Goal: Information Seeking & Learning: Learn about a topic

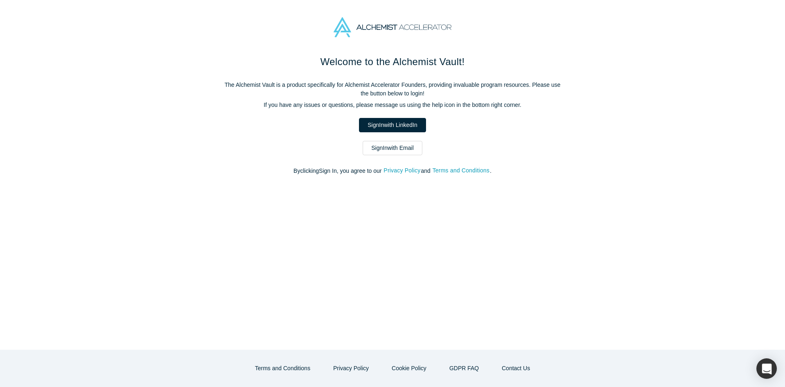
click at [407, 125] on link "Sign In with LinkedIn" at bounding box center [392, 125] width 67 height 14
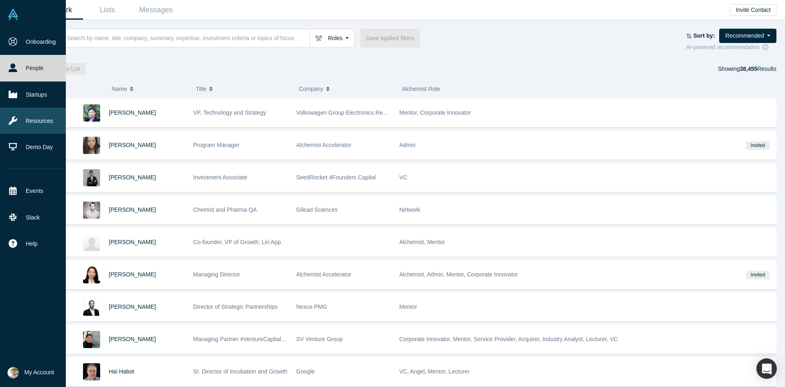
click at [44, 111] on link "Resources" at bounding box center [36, 121] width 72 height 26
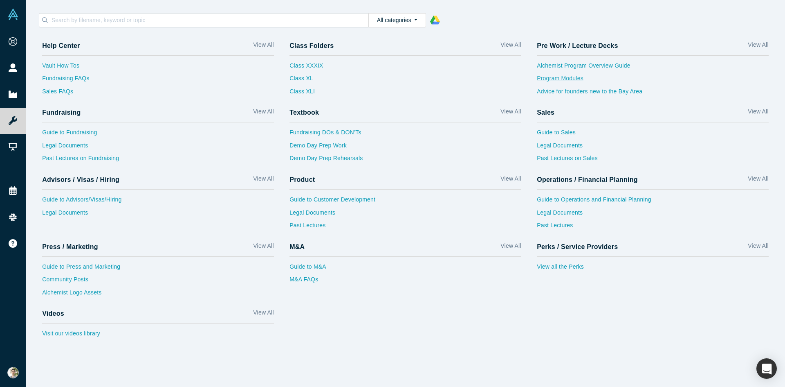
click at [561, 83] on link "Program Modules" at bounding box center [653, 80] width 232 height 13
click at [432, 18] on polygon at bounding box center [432, 20] width 5 height 9
click at [153, 21] on input at bounding box center [210, 20] width 318 height 11
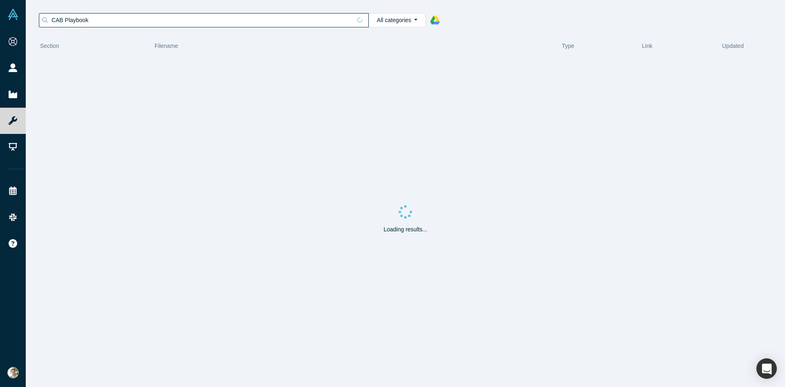
click at [79, 21] on input "CAB Playbook" at bounding box center [201, 20] width 301 height 11
type input "CAB"
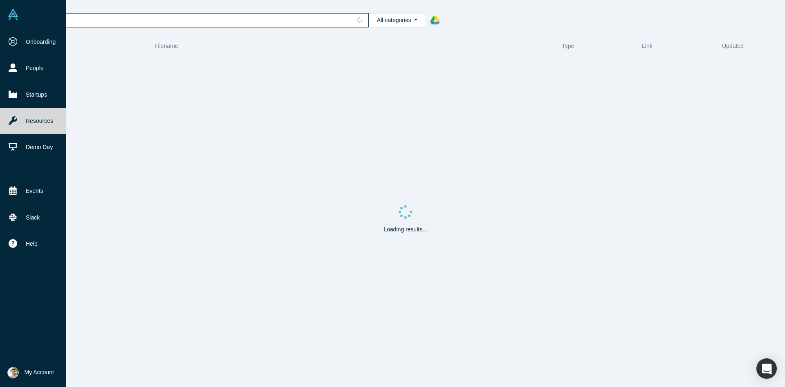
click at [14, 16] on img at bounding box center [12, 14] width 11 height 11
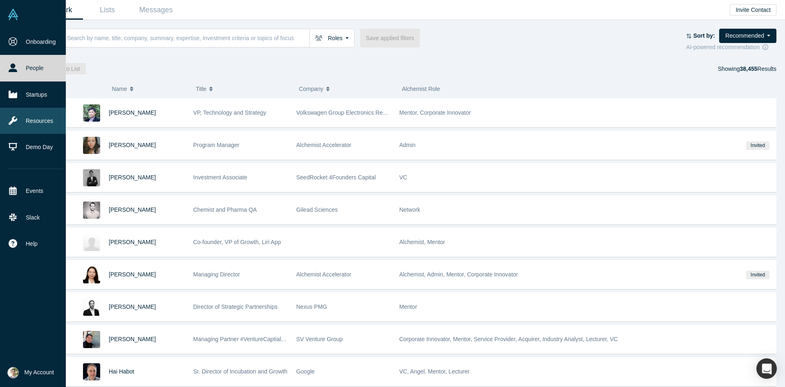
click at [32, 121] on link "Resources" at bounding box center [36, 121] width 72 height 26
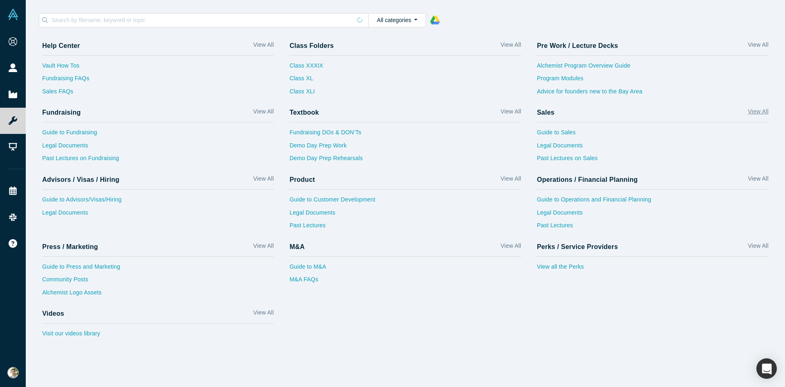
click at [760, 113] on link "View All" at bounding box center [758, 113] width 20 height 12
click at [573, 160] on link "Past Lectures on Sales" at bounding box center [653, 160] width 232 height 13
click at [553, 132] on link "Guide to Sales" at bounding box center [653, 134] width 232 height 13
click at [625, 68] on link "Alchemist Program Overview Guide" at bounding box center [653, 67] width 232 height 13
click at [569, 76] on link "Program Modules" at bounding box center [653, 80] width 232 height 13
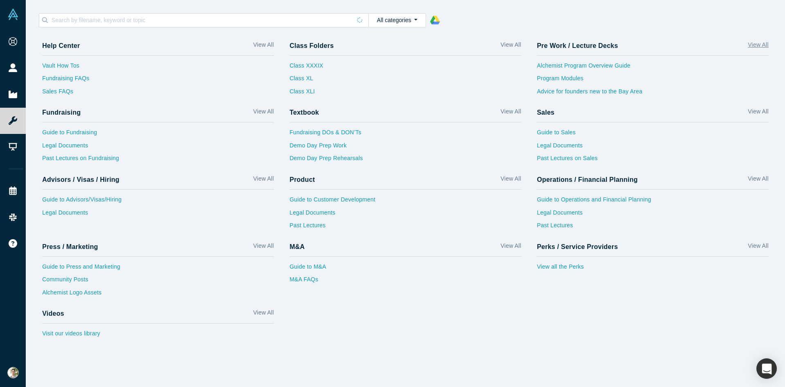
click at [758, 40] on link "View All" at bounding box center [758, 46] width 20 height 12
click at [519, 42] on link "View All" at bounding box center [511, 46] width 20 height 12
click at [54, 66] on link "Vault How Tos" at bounding box center [158, 67] width 232 height 13
click at [264, 49] on link "View All" at bounding box center [263, 46] width 20 height 12
click at [313, 206] on link "Guide to Customer Development" at bounding box center [406, 201] width 232 height 13
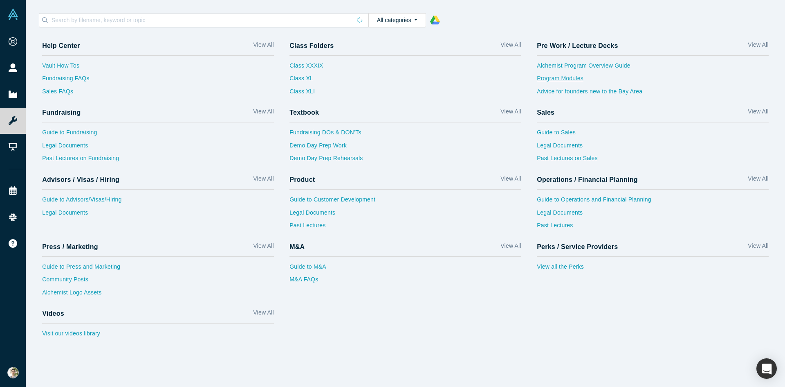
click at [564, 76] on link "Program Modules" at bounding box center [653, 80] width 232 height 13
